Goal: Navigation & Orientation: Find specific page/section

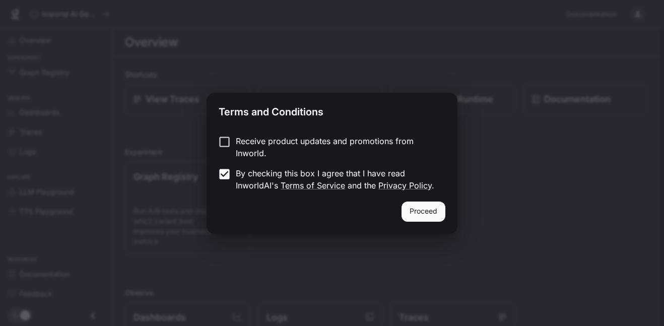
click at [408, 209] on button "Proceed" at bounding box center [423, 211] width 44 height 20
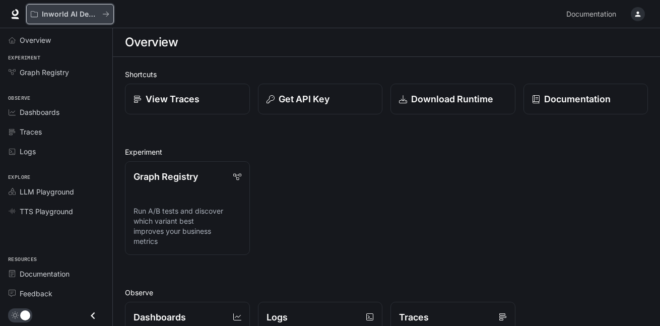
click at [87, 15] on p "Inworld AI Demos" at bounding box center [70, 14] width 56 height 9
click at [14, 13] on icon at bounding box center [15, 14] width 10 height 10
